Goal: Task Accomplishment & Management: Manage account settings

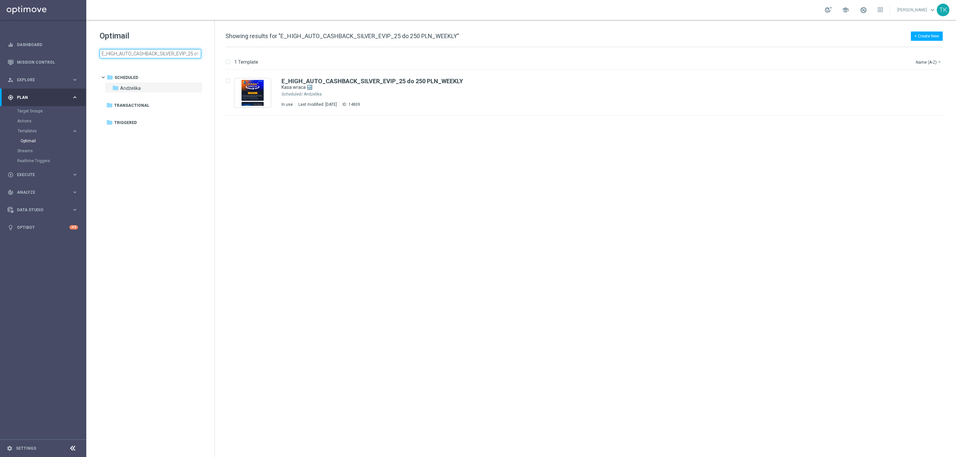
click at [141, 55] on input "E_HIGH_AUTO_CASHBACK_SILVER_EVIP_25 do 250 PLN_WEEKLY" at bounding box center [151, 53] width 102 height 9
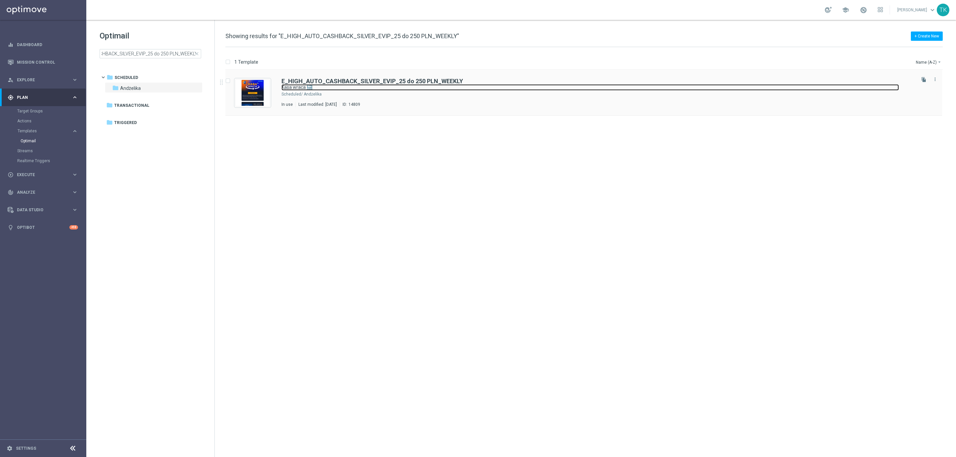
click at [403, 91] on link "Kasa wraca 🔙" at bounding box center [591, 87] width 618 height 6
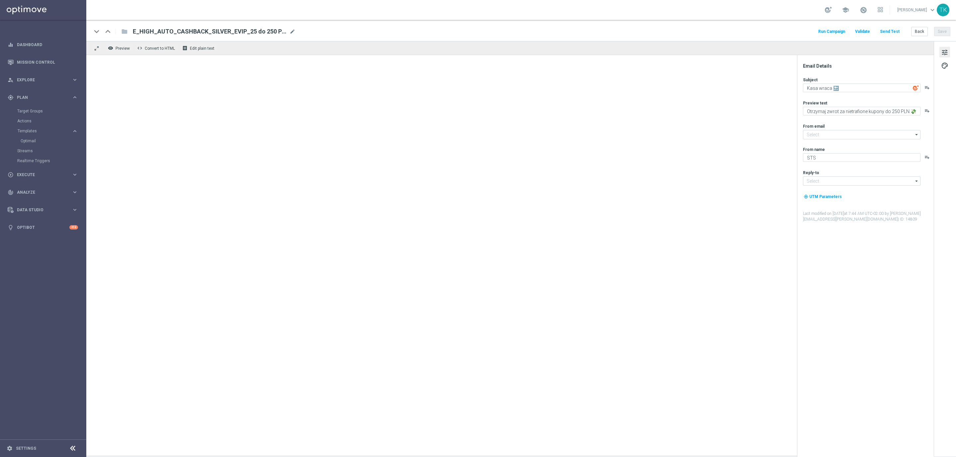
type input "oferta@sts.pl"
type input "kontakt@sts.pl"
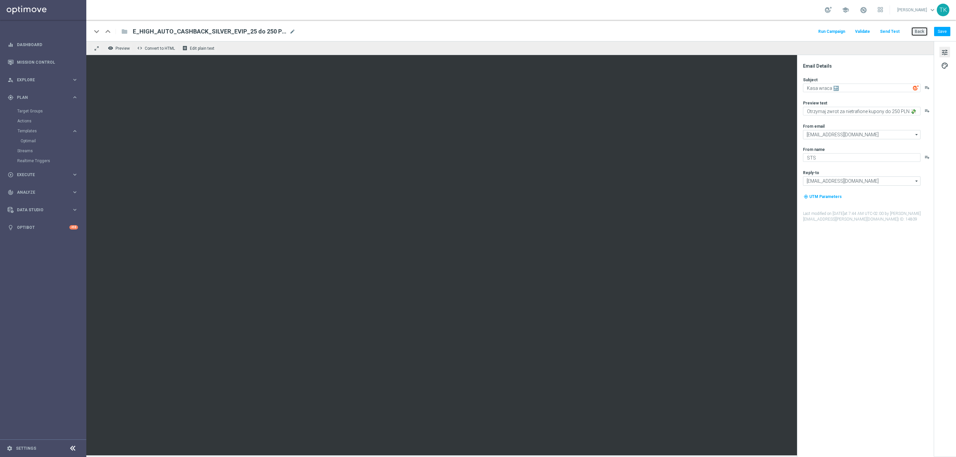
click at [918, 29] on button "Back" at bounding box center [919, 31] width 17 height 9
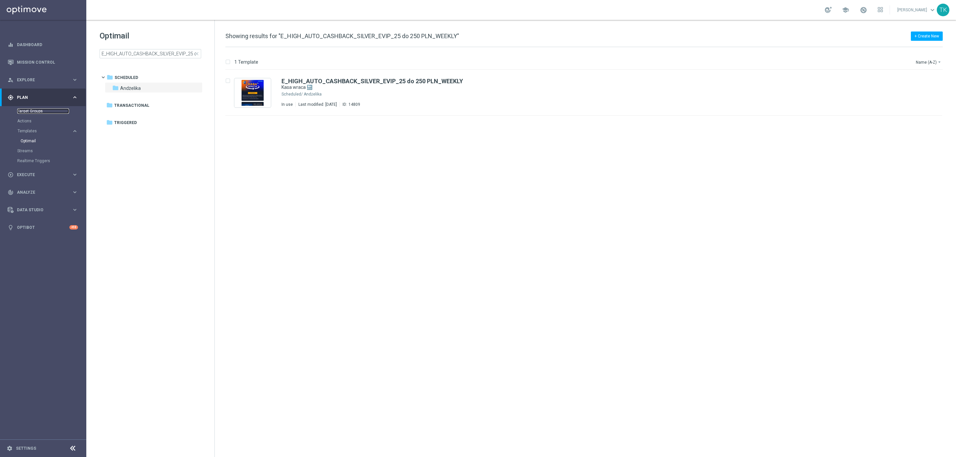
click at [30, 109] on link "Target Groups" at bounding box center [43, 111] width 52 height 5
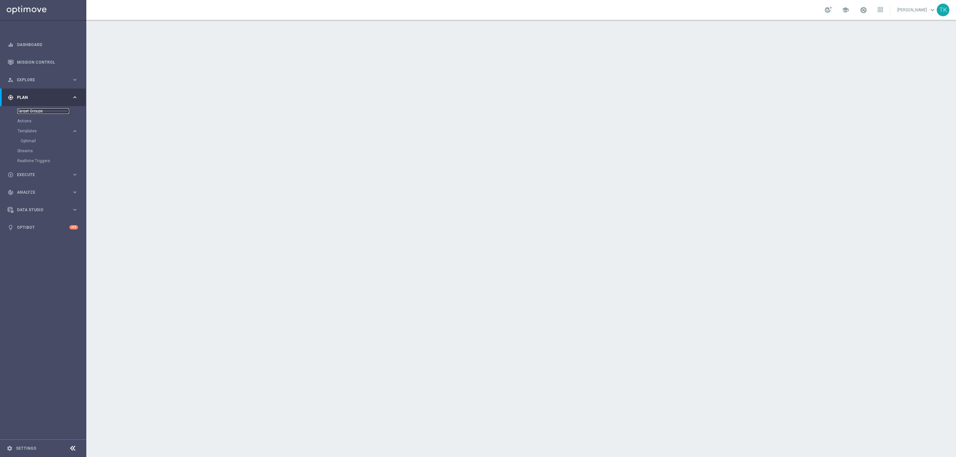
click at [32, 111] on link "Target Groups" at bounding box center [43, 111] width 52 height 5
click at [39, 61] on link "Mission Control" at bounding box center [47, 62] width 61 height 18
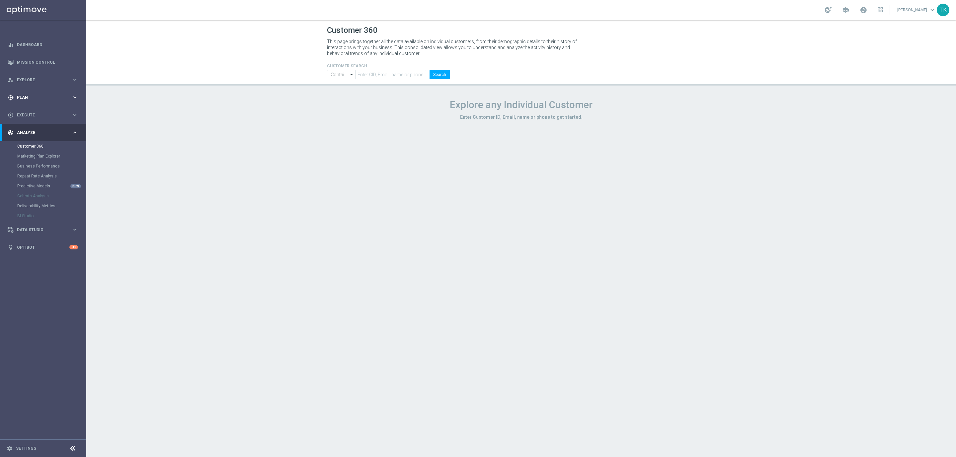
click at [19, 97] on span "Plan" at bounding box center [44, 98] width 55 height 4
click at [27, 113] on link "Target Groups" at bounding box center [43, 111] width 52 height 5
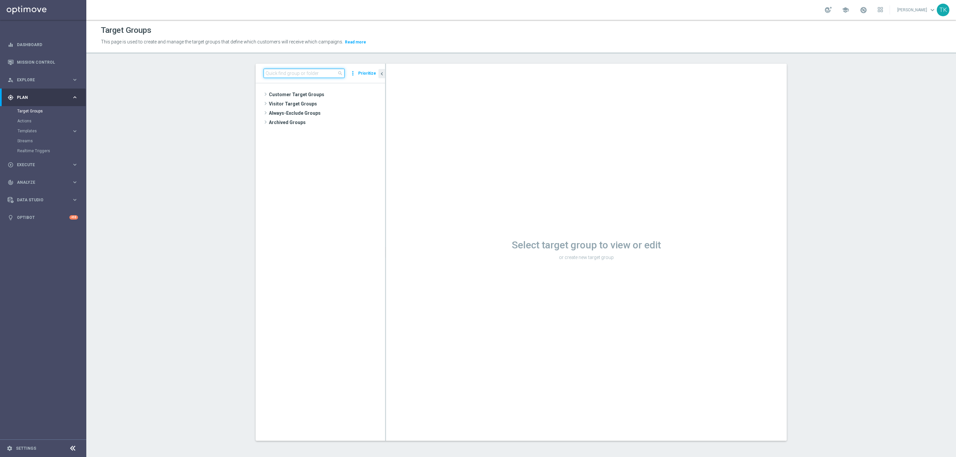
click at [284, 70] on input at bounding box center [304, 73] width 81 height 9
paste input "E_ALL_AUTO_DEPO_GOLD_EVIP_REA_50 do 1000 PLN_WEEKLY"
type input "E_ALL_AUTO_DEPO_GOLD_EVIP_REA_50 do 1000 PLN_WEEKLY"
click at [328, 136] on div "insert_drive_file E_ALL_AUTO_DEPO_GOLD_EVIP_REA_50 do 1000 PLN_WEEKLY" at bounding box center [336, 140] width 68 height 9
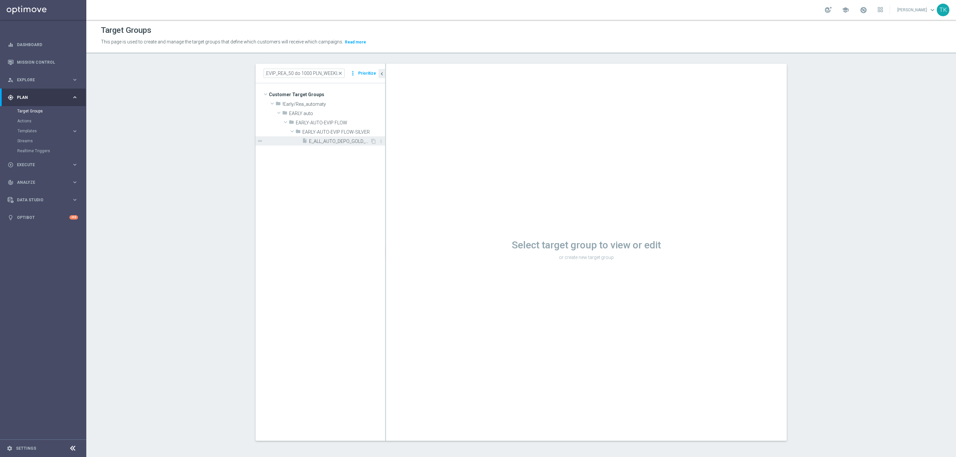
scroll to position [0, 0]
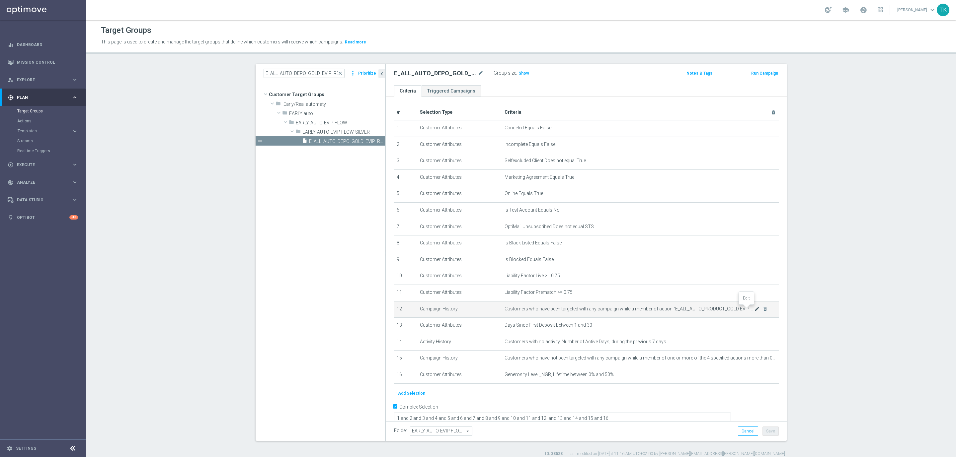
click at [755, 307] on icon "mode_edit" at bounding box center [757, 308] width 5 height 5
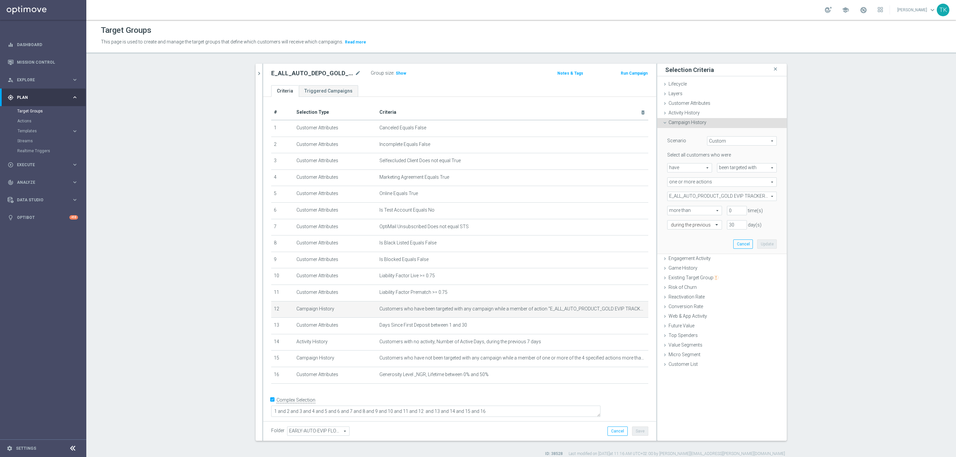
click at [687, 169] on span "have" at bounding box center [690, 168] width 44 height 9
click at [688, 184] on span "have not" at bounding box center [690, 186] width 38 height 5
type input "have not"
click at [400, 71] on span "Show" at bounding box center [401, 73] width 11 height 5
click at [767, 245] on button "Update" at bounding box center [767, 244] width 20 height 9
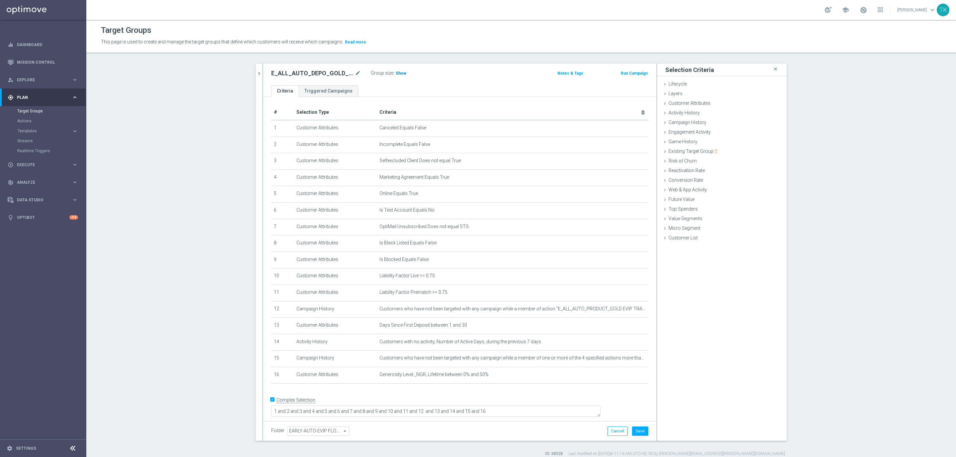
click at [396, 74] on span "Show" at bounding box center [401, 73] width 11 height 5
click at [624, 309] on icon "mode_edit" at bounding box center [626, 308] width 5 height 5
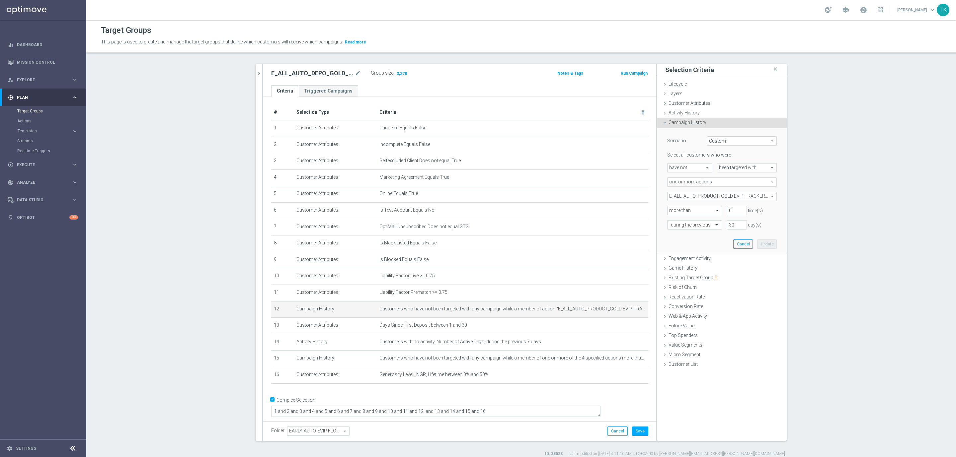
click at [724, 168] on span "been targeted with" at bounding box center [746, 168] width 59 height 9
click at [679, 164] on span "have not" at bounding box center [690, 168] width 44 height 9
click at [768, 154] on div "Select all customers who were" at bounding box center [722, 155] width 120 height 6
click at [692, 210] on span "more than" at bounding box center [695, 211] width 54 height 9
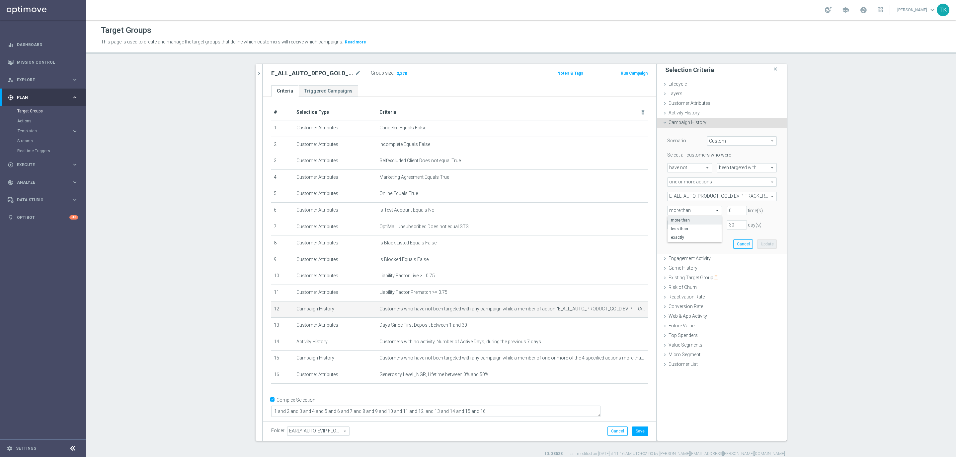
click at [769, 213] on div "0 time(s)" at bounding box center [752, 210] width 60 height 9
click at [698, 225] on input "text" at bounding box center [688, 225] width 34 height 6
click at [765, 225] on div "30 day(s)" at bounding box center [752, 224] width 60 height 9
click at [685, 166] on span "have not" at bounding box center [690, 168] width 44 height 9
click at [685, 174] on label "have" at bounding box center [690, 177] width 44 height 9
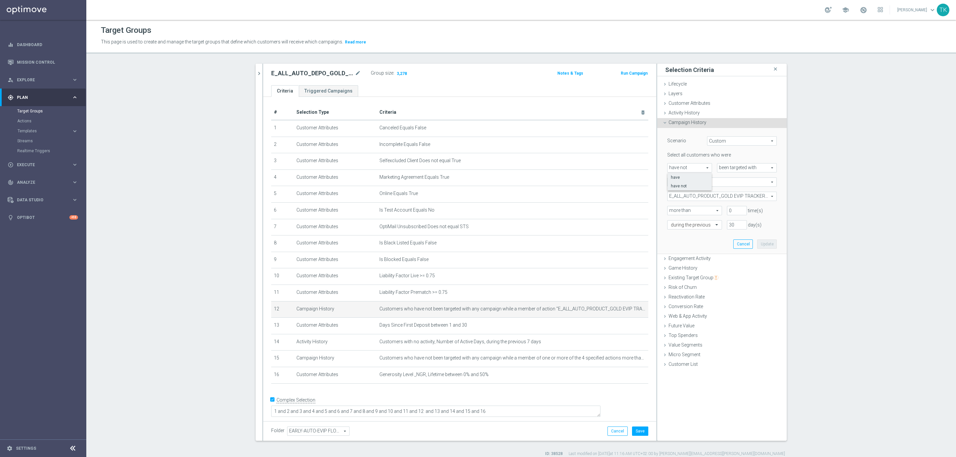
type input "have"
click at [727, 169] on span "been targeted with" at bounding box center [746, 168] width 59 height 9
click at [730, 177] on span "responded to" at bounding box center [747, 177] width 52 height 5
type input "responded to"
click at [676, 168] on span "have" at bounding box center [690, 168] width 44 height 9
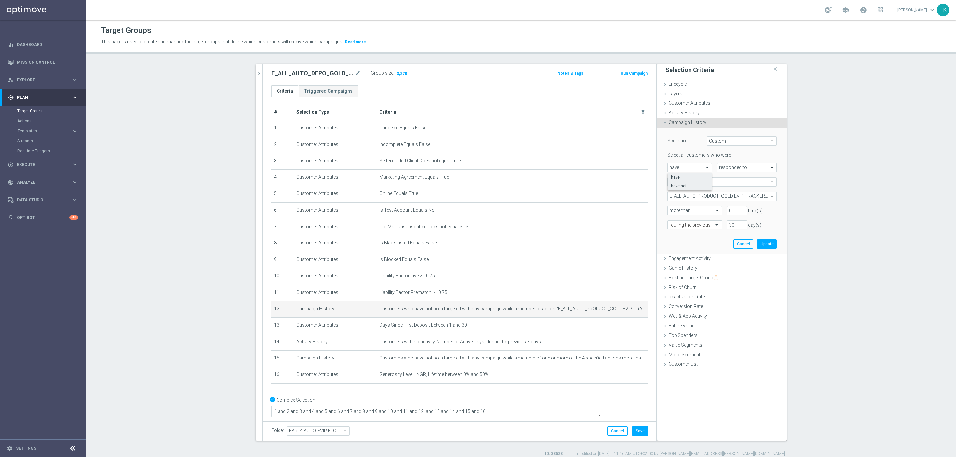
click at [687, 184] on span "have not" at bounding box center [690, 186] width 38 height 5
type input "have not"
click at [759, 243] on button "Update" at bounding box center [767, 244] width 20 height 9
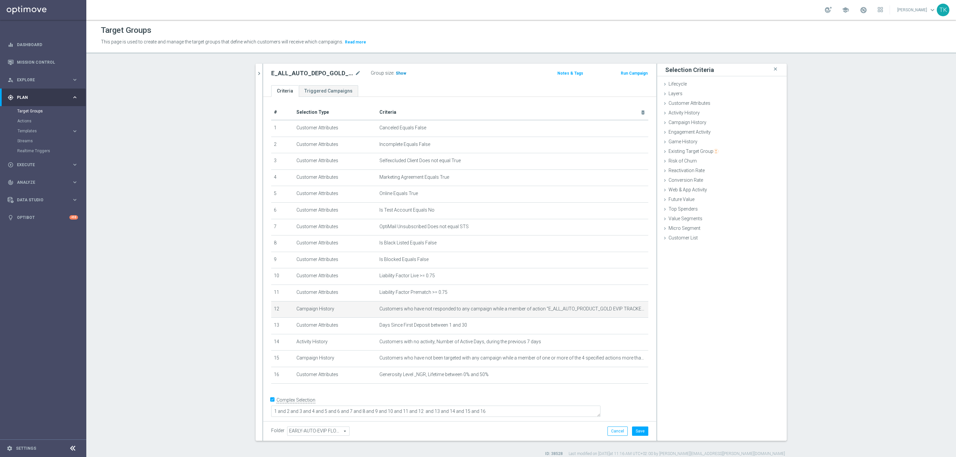
click at [396, 71] on span "Show" at bounding box center [401, 73] width 11 height 5
click at [624, 307] on icon "mode_edit" at bounding box center [626, 308] width 5 height 5
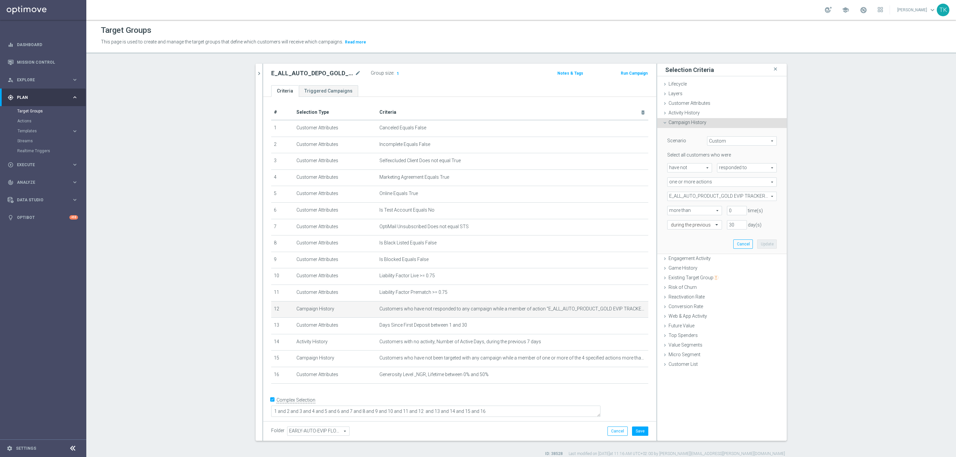
click at [678, 167] on span "have not" at bounding box center [690, 168] width 44 height 9
click at [683, 176] on span "have" at bounding box center [690, 177] width 38 height 5
type input "have"
click at [721, 170] on span "responded to" at bounding box center [746, 168] width 59 height 9
click at [735, 186] on span "been targeted with" at bounding box center [747, 186] width 52 height 5
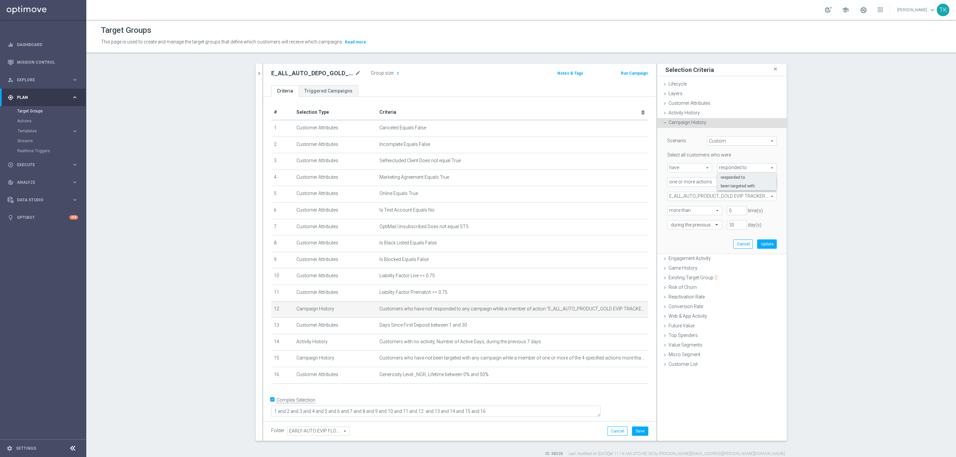
type input "been targeted with"
click at [763, 244] on button "Update" at bounding box center [767, 244] width 20 height 9
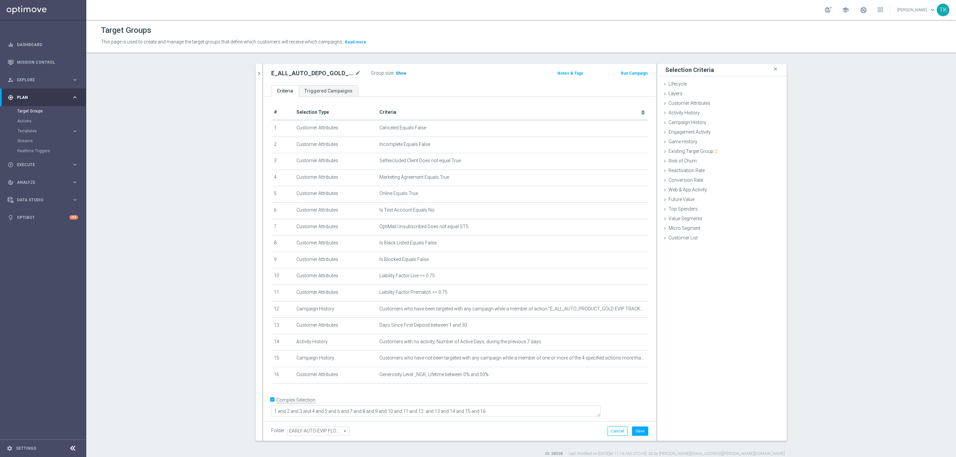
click at [397, 71] on span "Show" at bounding box center [401, 73] width 11 height 5
click at [636, 430] on button "Save" at bounding box center [640, 431] width 16 height 9
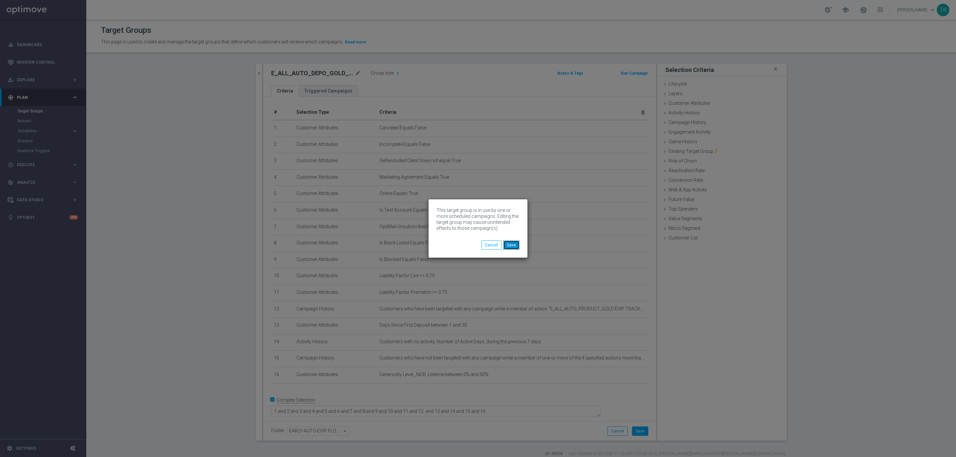
click at [512, 242] on button "Save" at bounding box center [511, 245] width 16 height 9
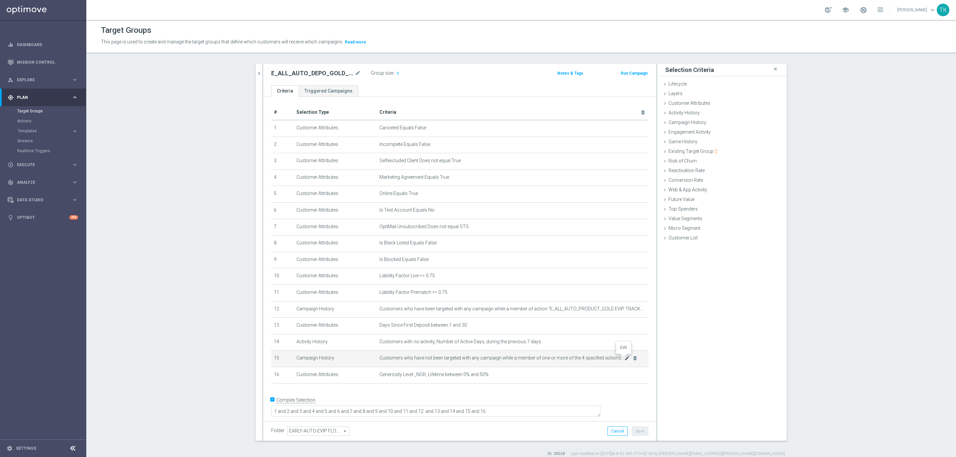
click at [624, 359] on icon "mode_edit" at bounding box center [626, 358] width 5 height 5
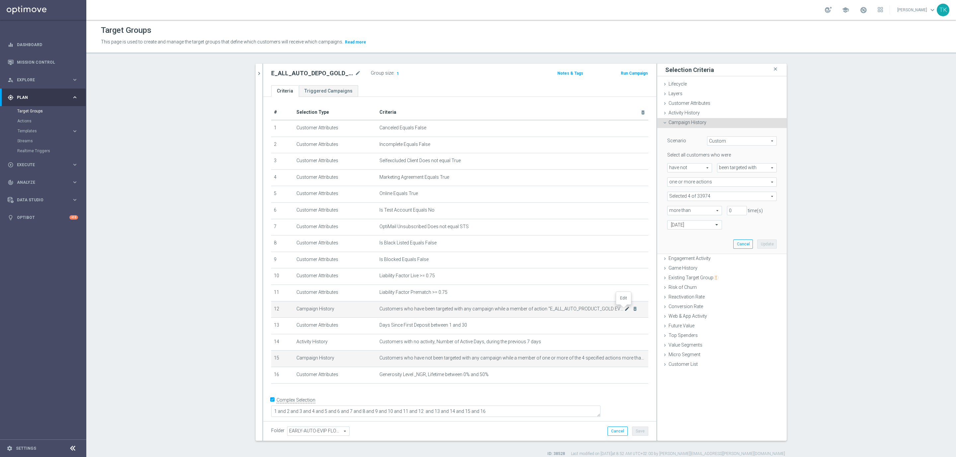
click at [624, 309] on icon "mode_edit" at bounding box center [626, 308] width 5 height 5
click at [624, 358] on icon "mode_edit" at bounding box center [626, 358] width 5 height 5
click at [619, 432] on button "Cancel" at bounding box center [618, 431] width 20 height 9
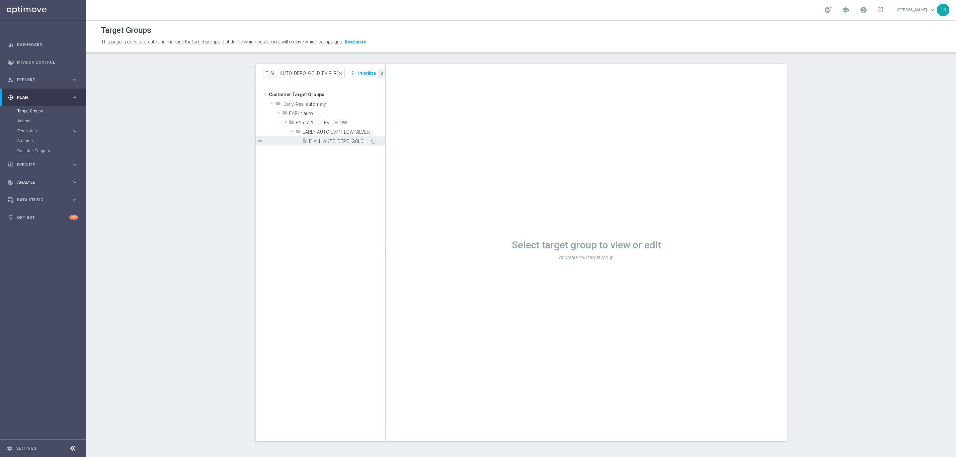
click at [353, 140] on span "E_ALL_AUTO_DEPO_GOLD_EVIP_REA_50 do 1000 PLN_WEEKLY" at bounding box center [339, 142] width 61 height 6
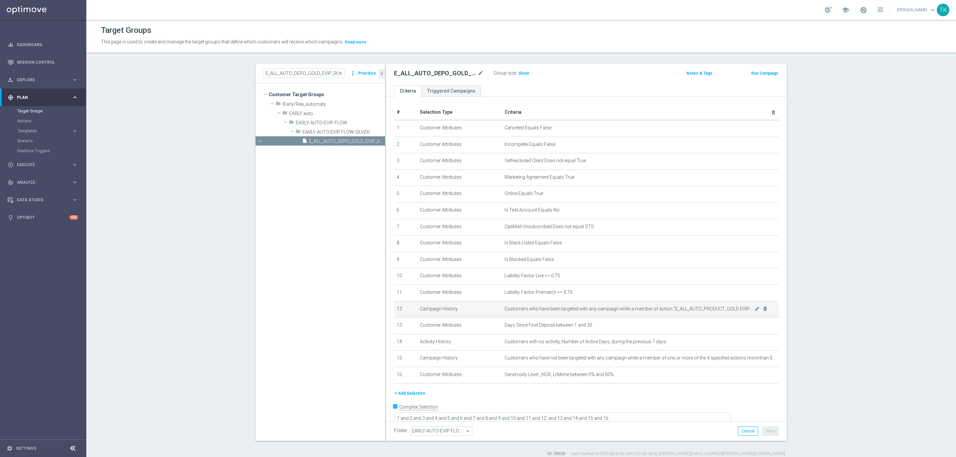
click at [745, 305] on td "Customers who have been targeted with any campaign while a member of action "E_…" at bounding box center [640, 309] width 277 height 17
click at [755, 307] on icon "mode_edit" at bounding box center [757, 308] width 5 height 5
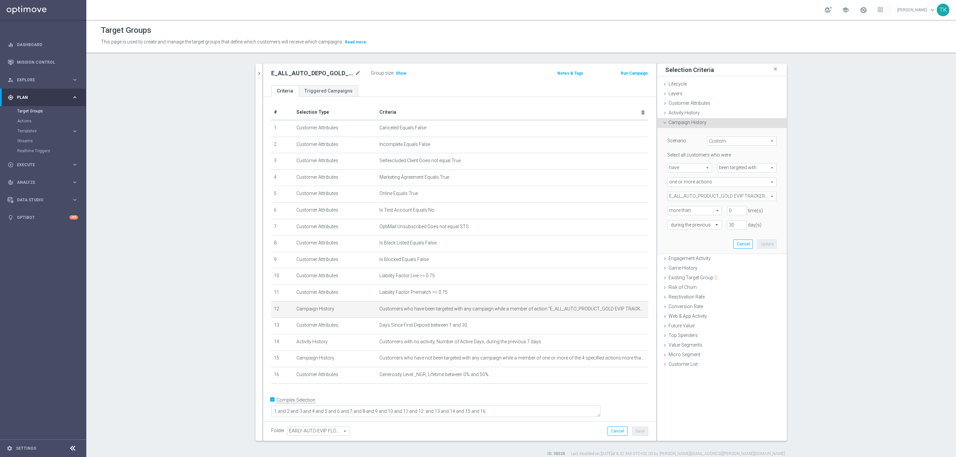
click at [684, 168] on span "have" at bounding box center [690, 168] width 44 height 9
click at [742, 246] on button "Cancel" at bounding box center [743, 244] width 20 height 9
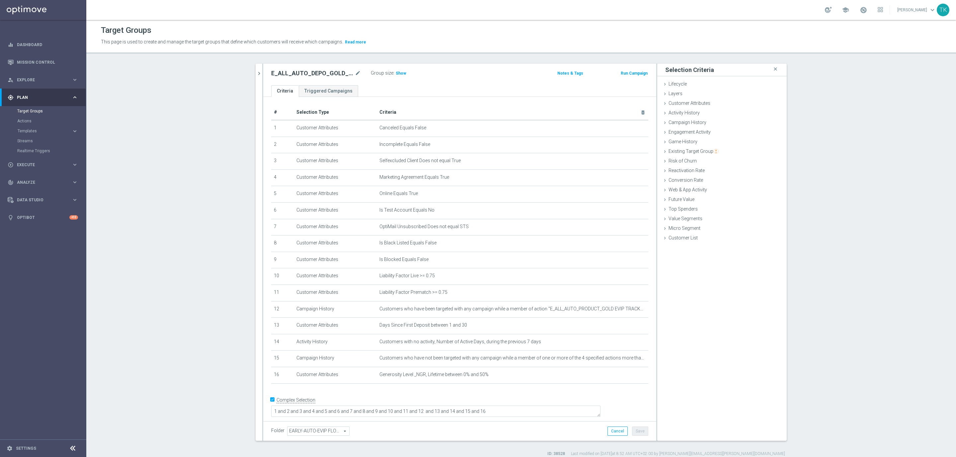
click at [358, 73] on div "E_ALL_AUTO_DEPO_GOLD_EVIP_REA_50 do 1000 PLN_WEEKLY mode_edit" at bounding box center [321, 73] width 100 height 9
click at [355, 72] on icon "mode_edit" at bounding box center [358, 73] width 6 height 8
click at [624, 358] on icon "mode_edit" at bounding box center [626, 358] width 5 height 5
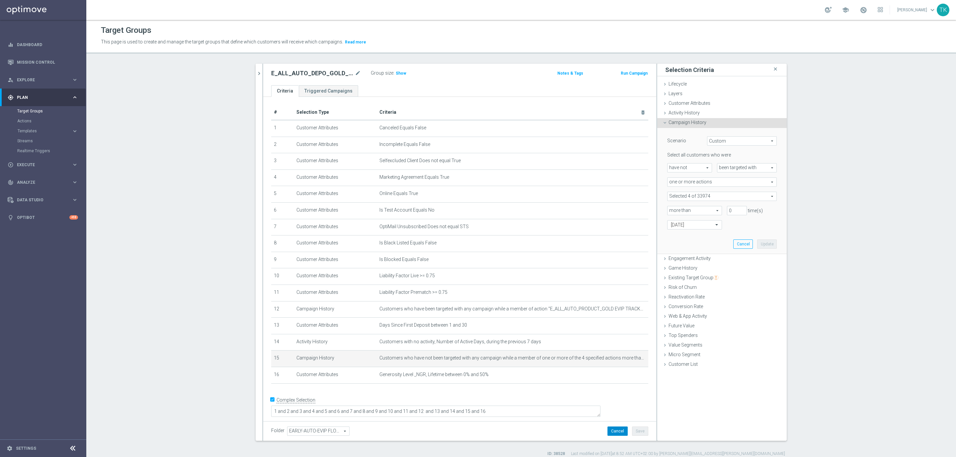
drag, startPoint x: 607, startPoint y: 432, endPoint x: 546, endPoint y: 320, distance: 127.0
click at [608, 432] on button "Cancel" at bounding box center [618, 431] width 20 height 9
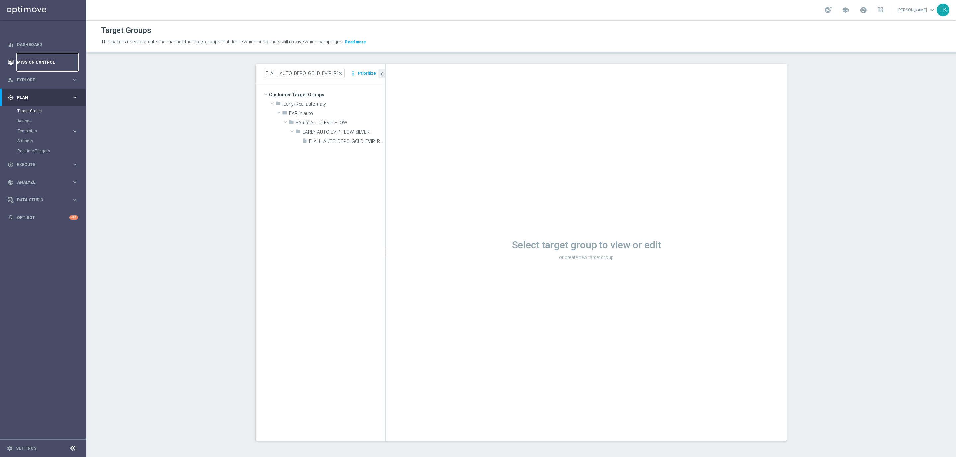
click at [30, 59] on link "Mission Control" at bounding box center [47, 62] width 61 height 18
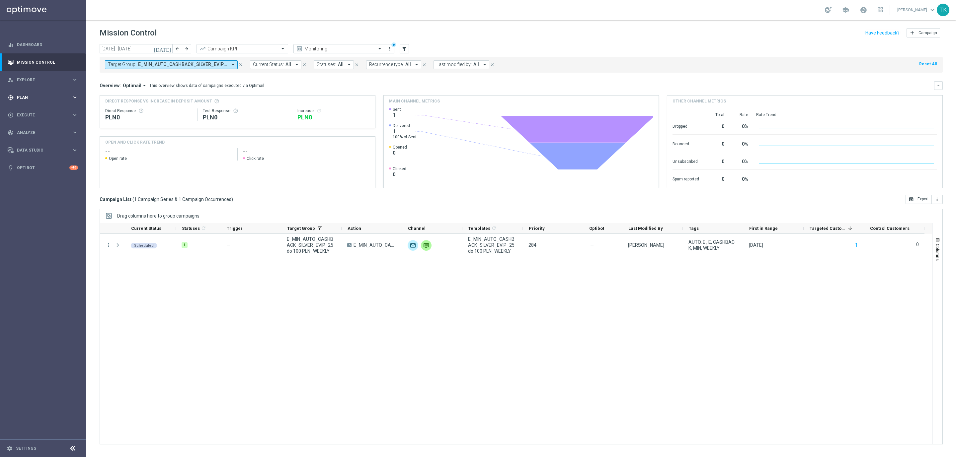
click at [27, 96] on span "Plan" at bounding box center [44, 98] width 55 height 4
click at [29, 110] on link "Target Groups" at bounding box center [43, 111] width 52 height 5
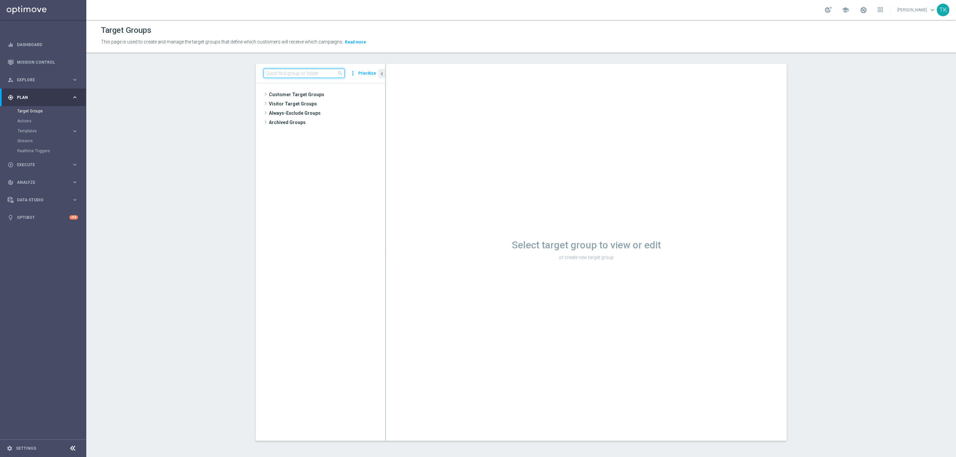
click at [294, 71] on input at bounding box center [304, 73] width 81 height 9
paste input "E_ALL_AUTO_DEPO_SILVER_EVIP_REA_50 do 500 PLN_WEEKLY"
type input "E_ALL_AUTO_DEPO_SILVER_EVIP_REA_50 do 500 PLN_WEEKLY"
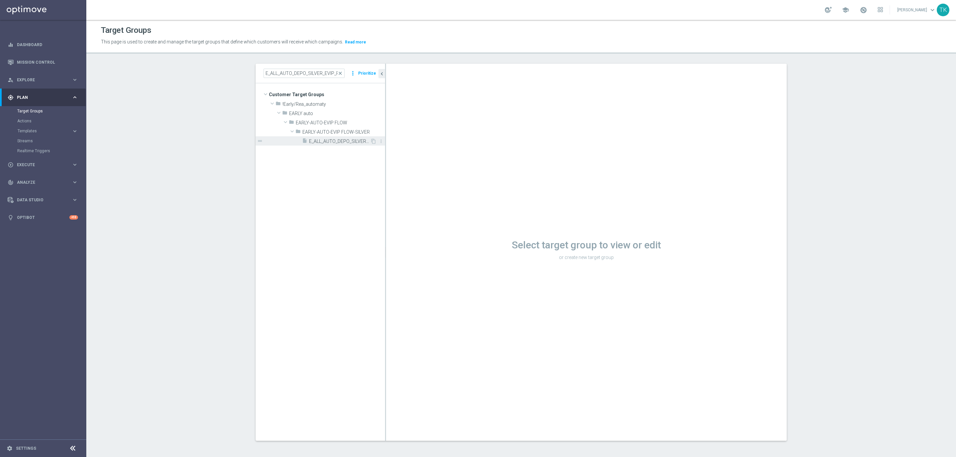
click at [330, 142] on span "E_ALL_AUTO_DEPO_SILVER_EVIP_REA_50 do 500 PLN_WEEKLY" at bounding box center [339, 142] width 61 height 6
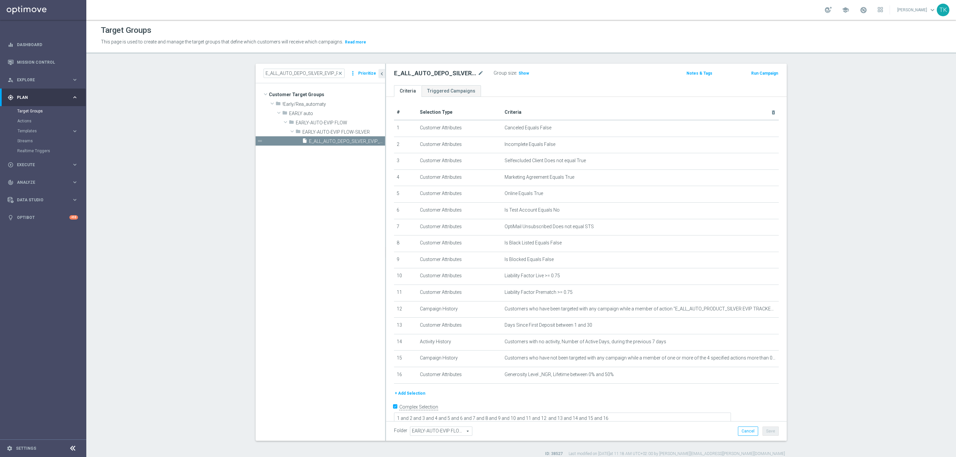
click at [520, 69] on div "Group size : Show" at bounding box center [527, 73] width 66 height 8
click at [519, 74] on span "Show" at bounding box center [524, 73] width 11 height 5
click at [755, 359] on icon "mode_edit" at bounding box center [757, 358] width 5 height 5
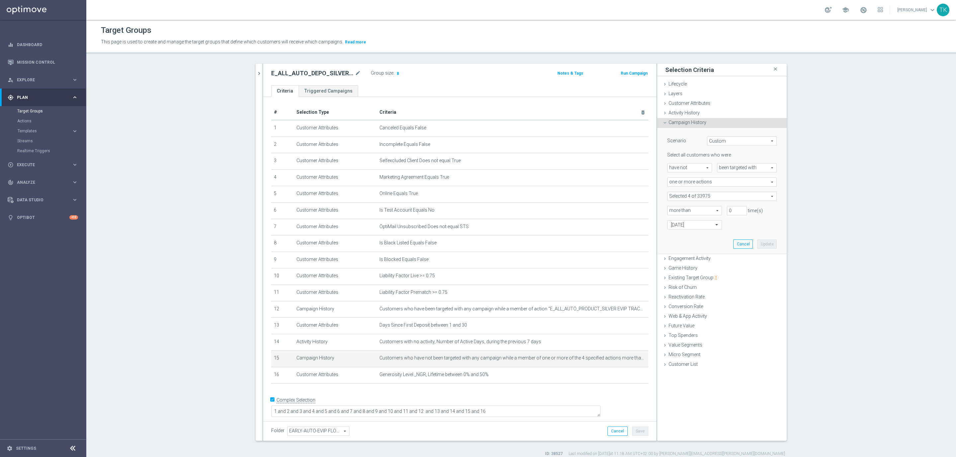
click at [673, 196] on span at bounding box center [722, 196] width 109 height 9
click at [672, 195] on input "search" at bounding box center [722, 196] width 110 height 9
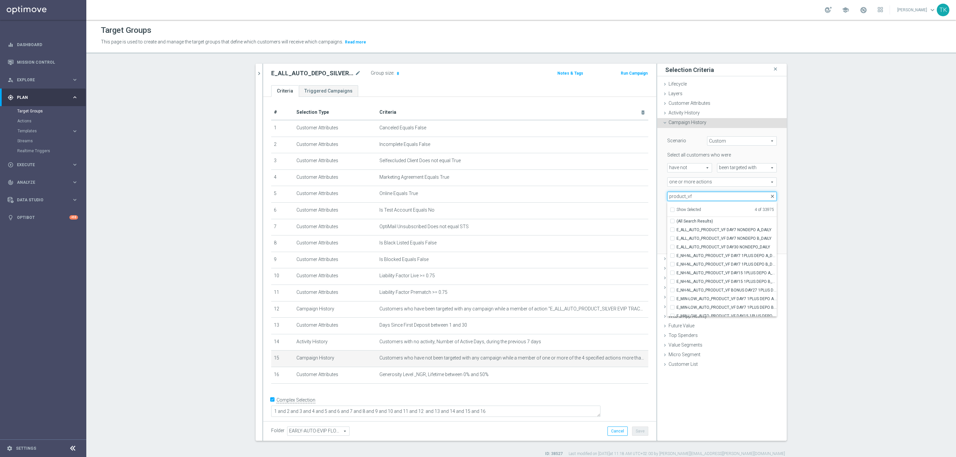
type input "product_vf"
click at [770, 197] on span "close" at bounding box center [772, 196] width 5 height 5
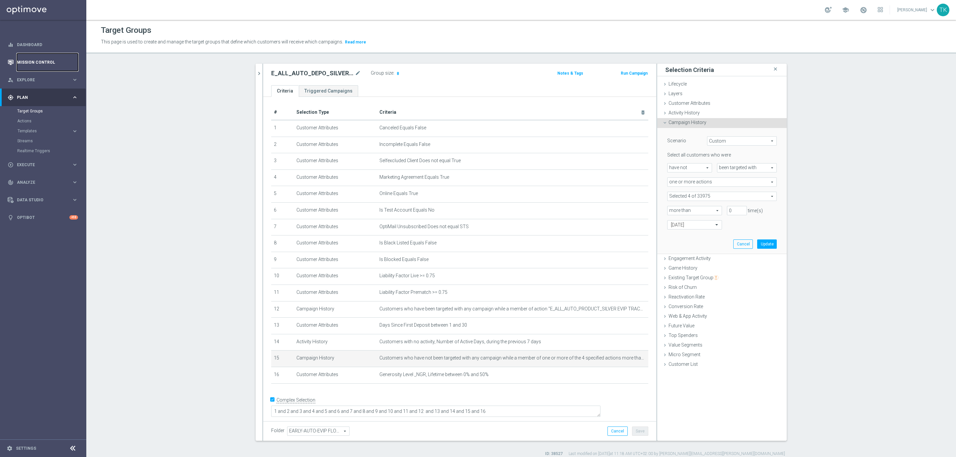
click at [40, 62] on link "Mission Control" at bounding box center [47, 62] width 61 height 18
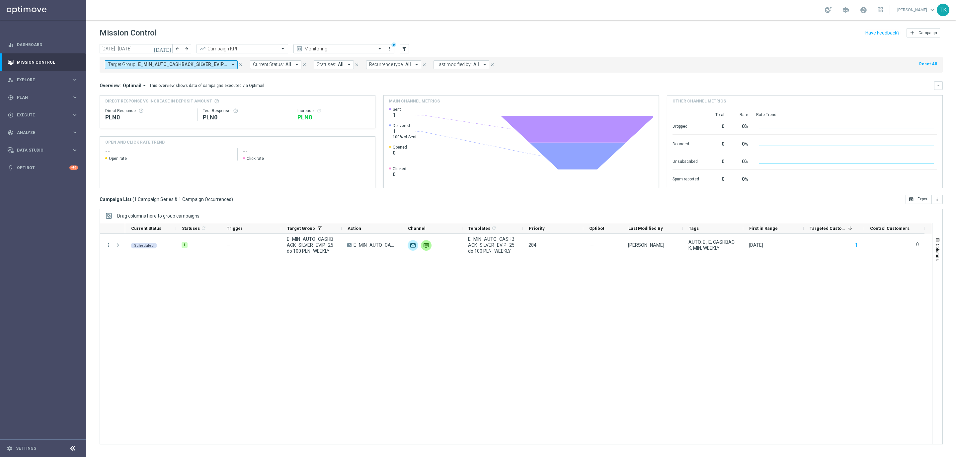
click at [187, 61] on button "Target Group: E_MIN_AUTO_CASHBACK_SILVER_EVIP_25 do 100 PLN_WEEKLY arrow_drop_d…" at bounding box center [171, 64] width 133 height 9
click at [0, 0] on div "Clear" at bounding box center [0, 0] width 0 height 0
click at [143, 43] on header "Mission Control add Campaign" at bounding box center [521, 32] width 870 height 24
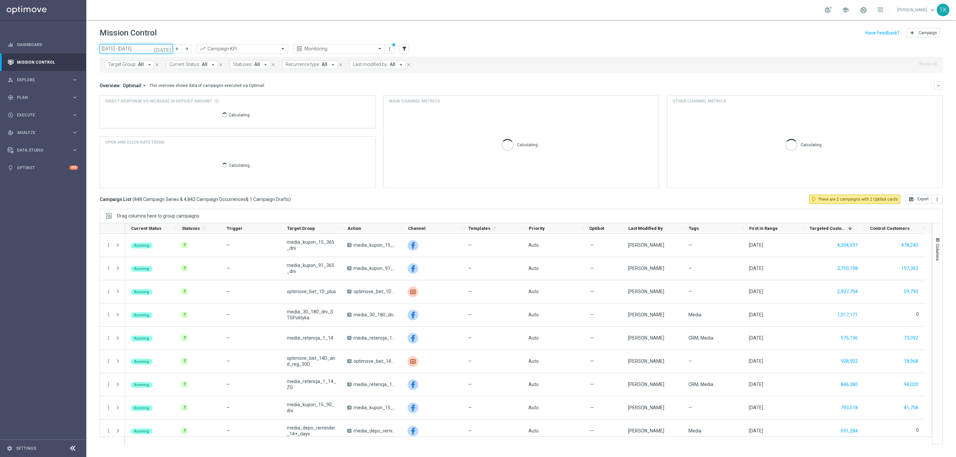
click at [143, 49] on input "[DATE] - [DATE]" at bounding box center [136, 48] width 73 height 9
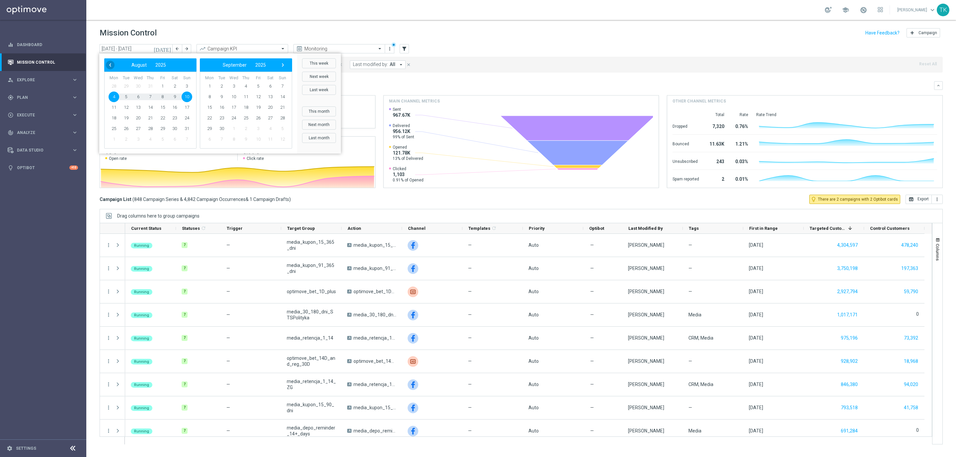
click at [107, 64] on span "‹" at bounding box center [110, 65] width 9 height 9
click at [126, 87] on span "1" at bounding box center [126, 86] width 11 height 11
click at [149, 127] on span "31" at bounding box center [150, 129] width 11 height 11
type input "[DATE] - [DATE]"
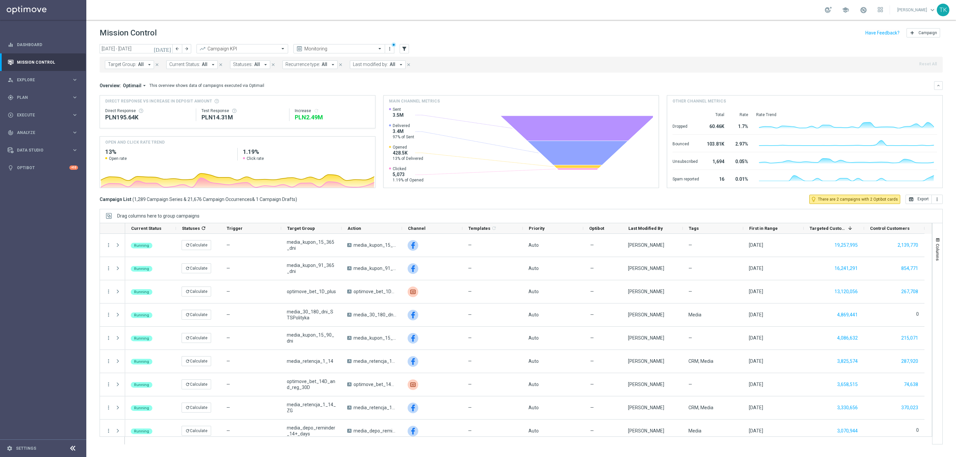
click at [132, 68] on button "Target Group: All arrow_drop_down" at bounding box center [129, 64] width 49 height 9
click at [124, 75] on input "text" at bounding box center [160, 77] width 97 height 6
click at [128, 108] on label "E_ALL_AUTO_DEPO_SILVER_EVIP_REA_50 do 500 PLN_WEEKLY" at bounding box center [166, 107] width 103 height 4
type input "E_ALL_AUTO_DEPO_SILVER_EVIP_REA_50 do 500 PLN_WEEKLY"
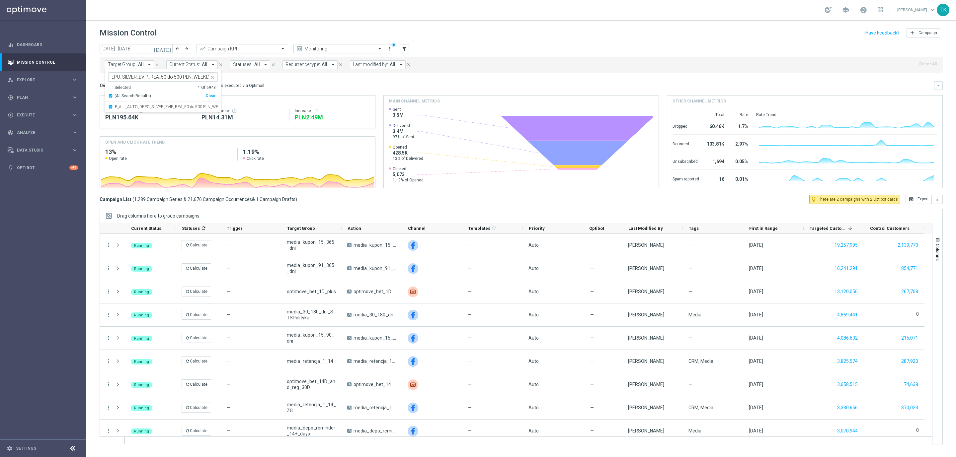
scroll to position [0, 0]
click at [94, 75] on div "[DATE] [DATE] - [DATE] arrow_back arrow_forward Campaign KPI trending_up Monito…" at bounding box center [521, 247] width 870 height 407
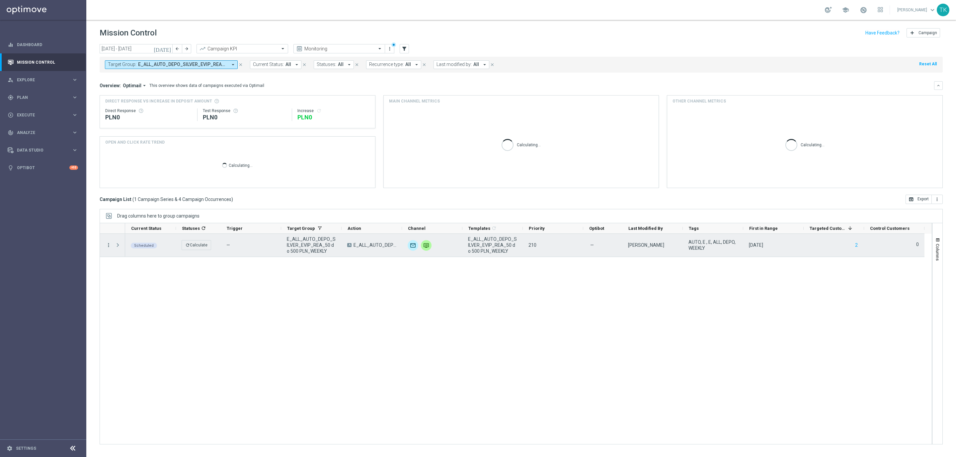
click at [108, 245] on icon "more_vert" at bounding box center [109, 245] width 6 height 6
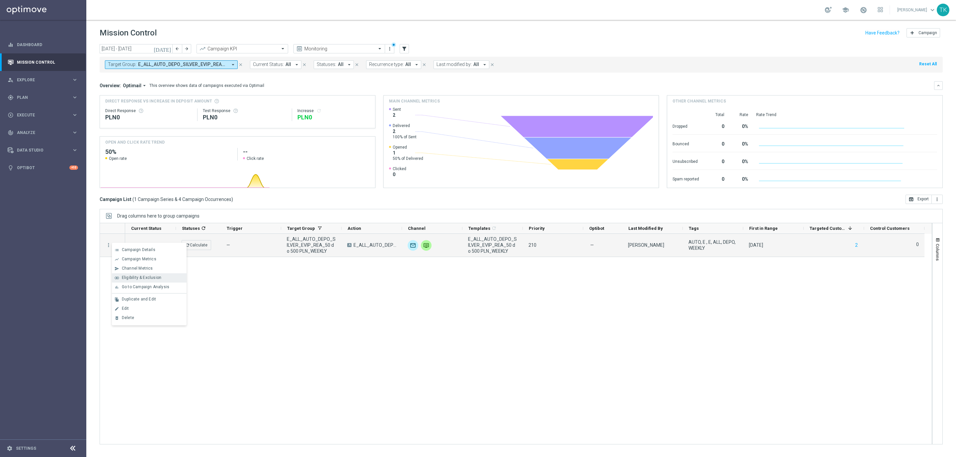
click at [144, 274] on div "join_inner Eligibility & Exclusion" at bounding box center [149, 278] width 75 height 9
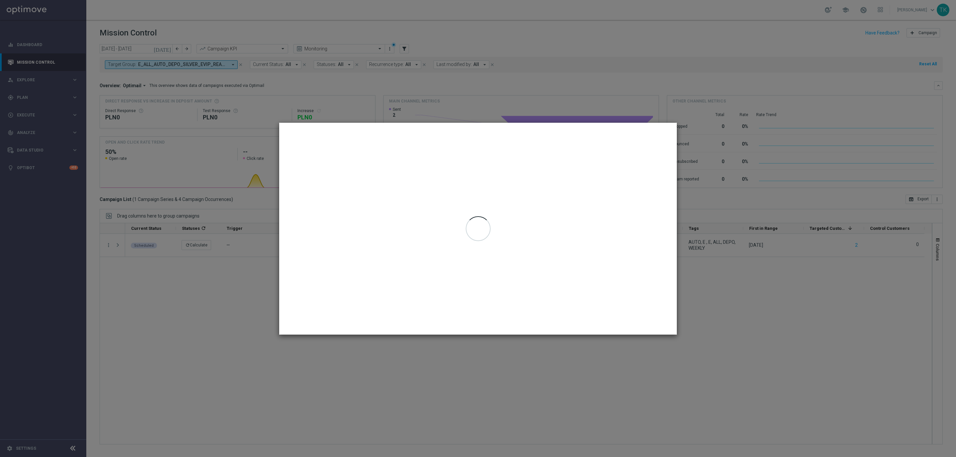
type input "[DATE] - [DATE]"
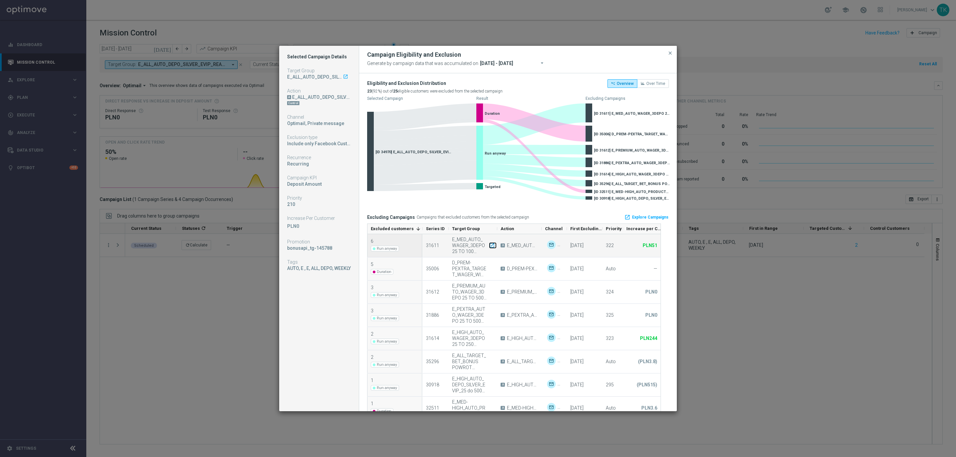
click at [491, 244] on icon "launch" at bounding box center [492, 246] width 6 height 6
click at [647, 83] on span "Over Time" at bounding box center [655, 83] width 19 height 5
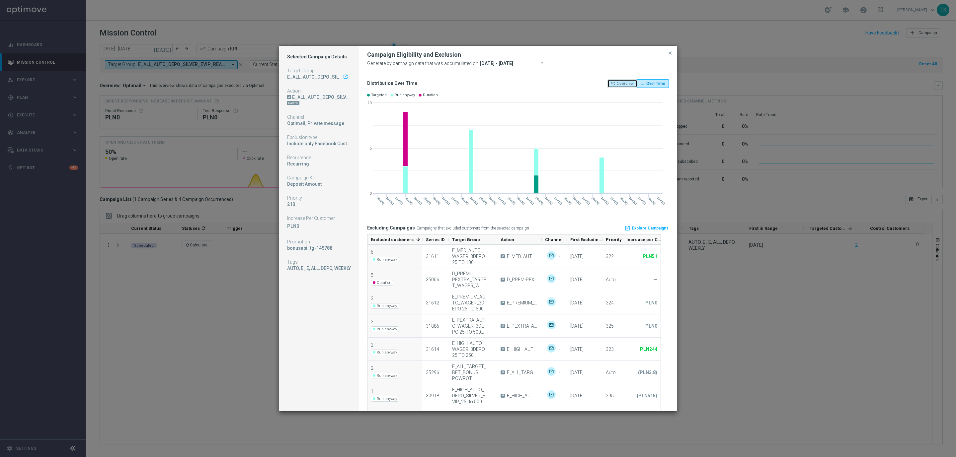
click at [617, 83] on span "Overview" at bounding box center [625, 83] width 17 height 5
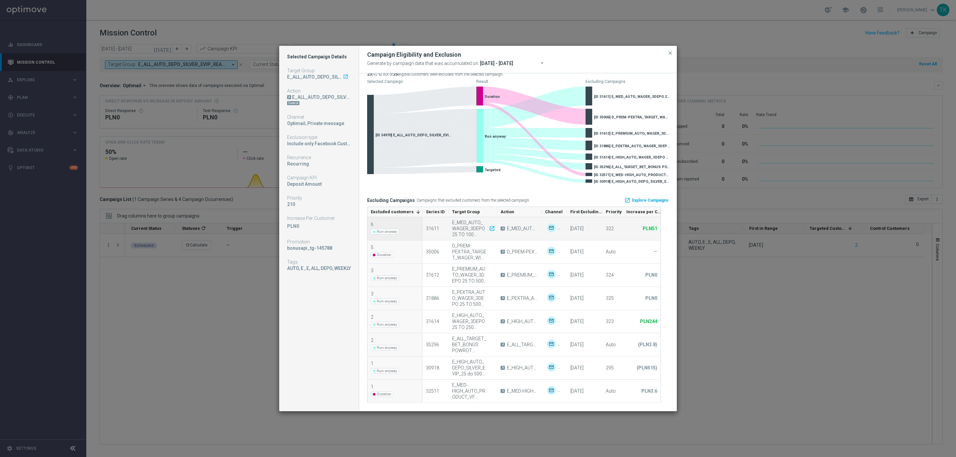
scroll to position [24, 0]
click at [669, 50] on span "close" at bounding box center [670, 52] width 5 height 5
